Goal: Task Accomplishment & Management: Manage account settings

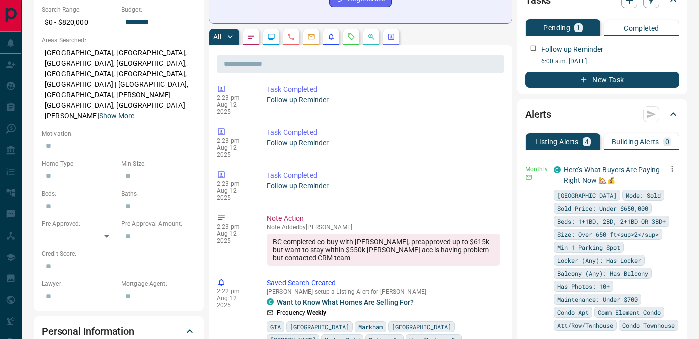
scroll to position [353, 0]
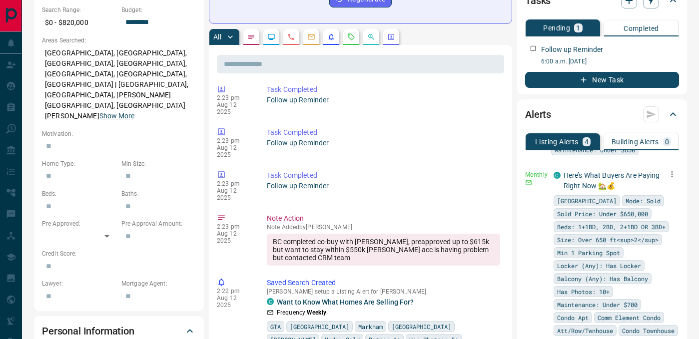
click at [668, 179] on icon "button" at bounding box center [672, 174] width 9 height 9
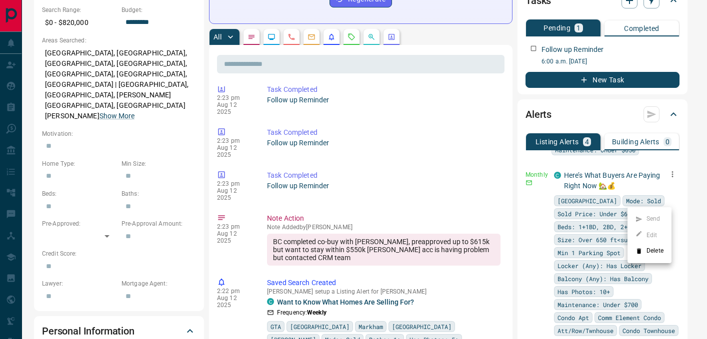
click at [647, 235] on ul "Send Edit Delete" at bounding box center [649, 235] width 44 height 56
click at [660, 292] on div at bounding box center [353, 169] width 707 height 339
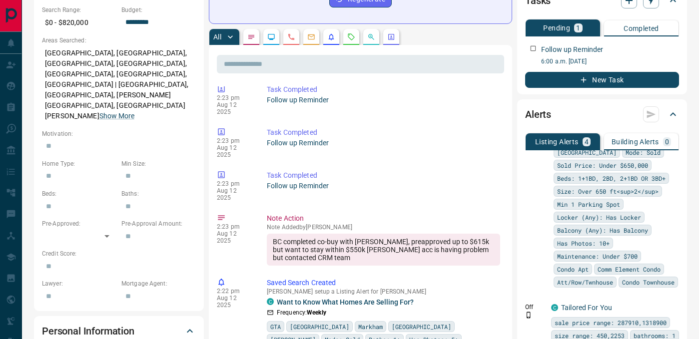
scroll to position [388, 0]
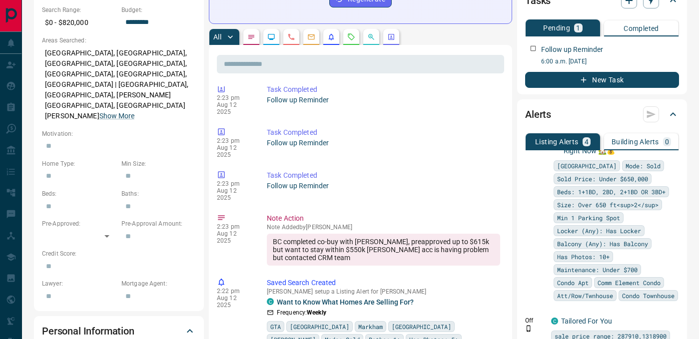
click at [668, 144] on icon "button" at bounding box center [672, 139] width 9 height 9
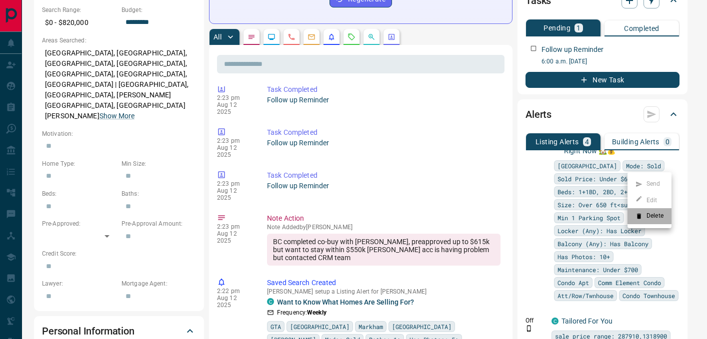
click at [650, 219] on li "Delete" at bounding box center [649, 216] width 44 height 16
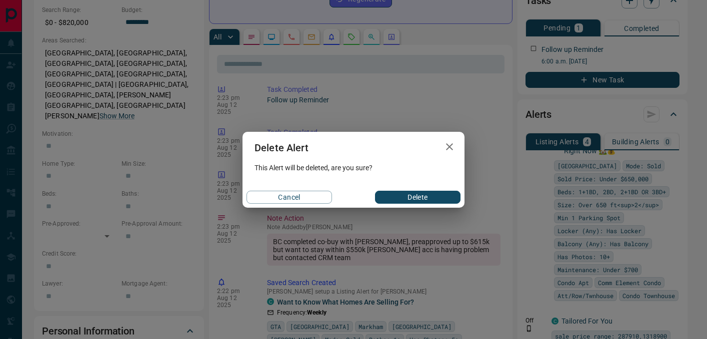
click at [422, 194] on button "Delete" at bounding box center [417, 197] width 85 height 13
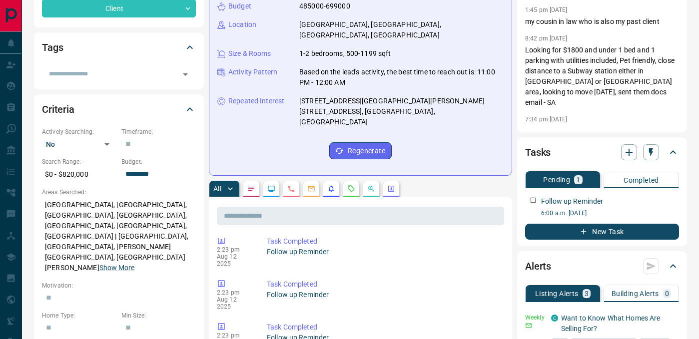
scroll to position [207, 0]
